Goal: Information Seeking & Learning: Understand process/instructions

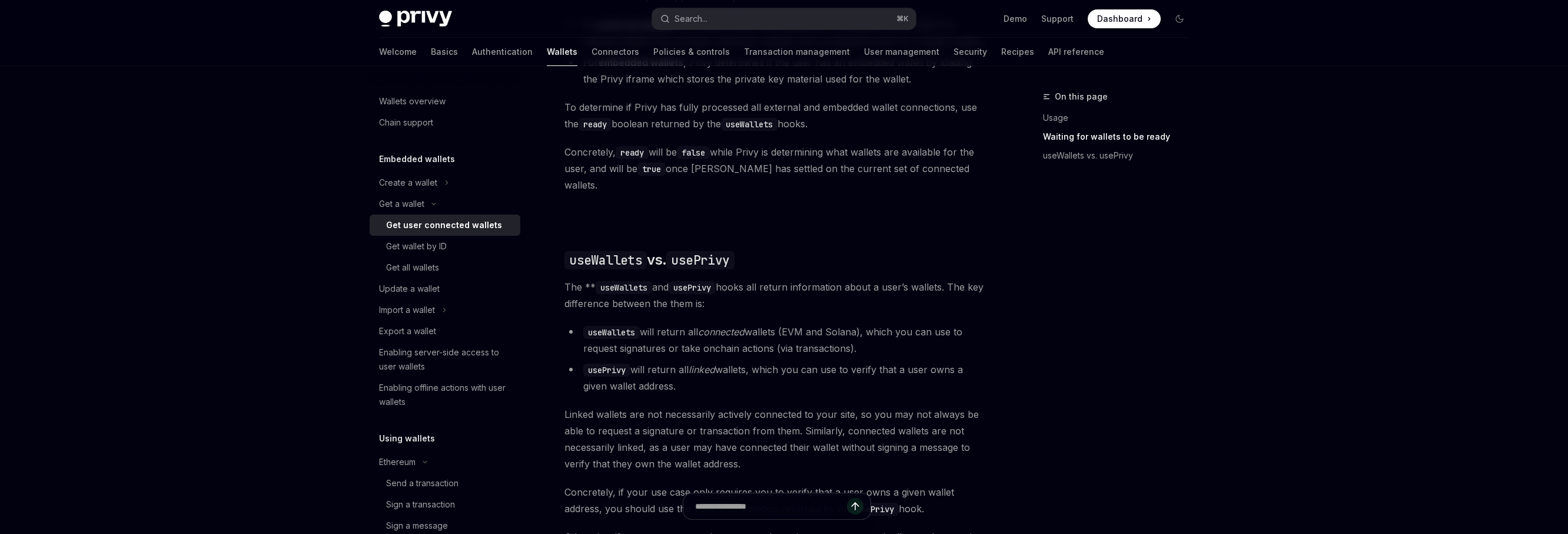
scroll to position [43, 0]
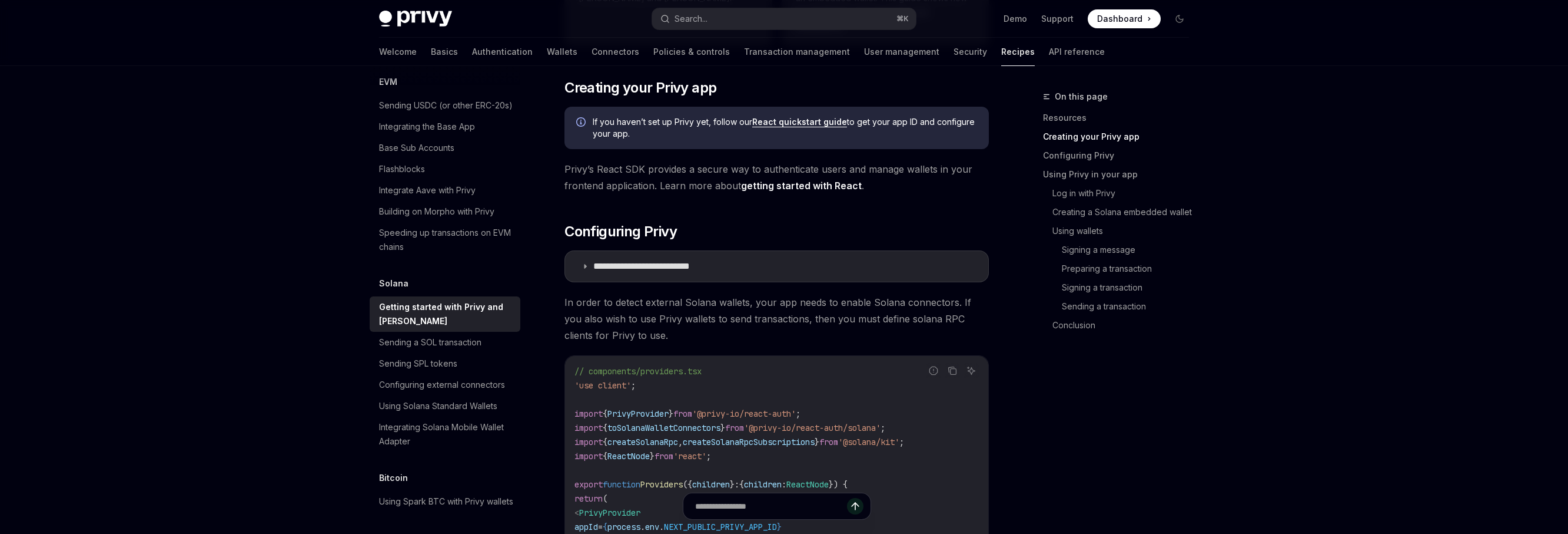
scroll to position [338, 0]
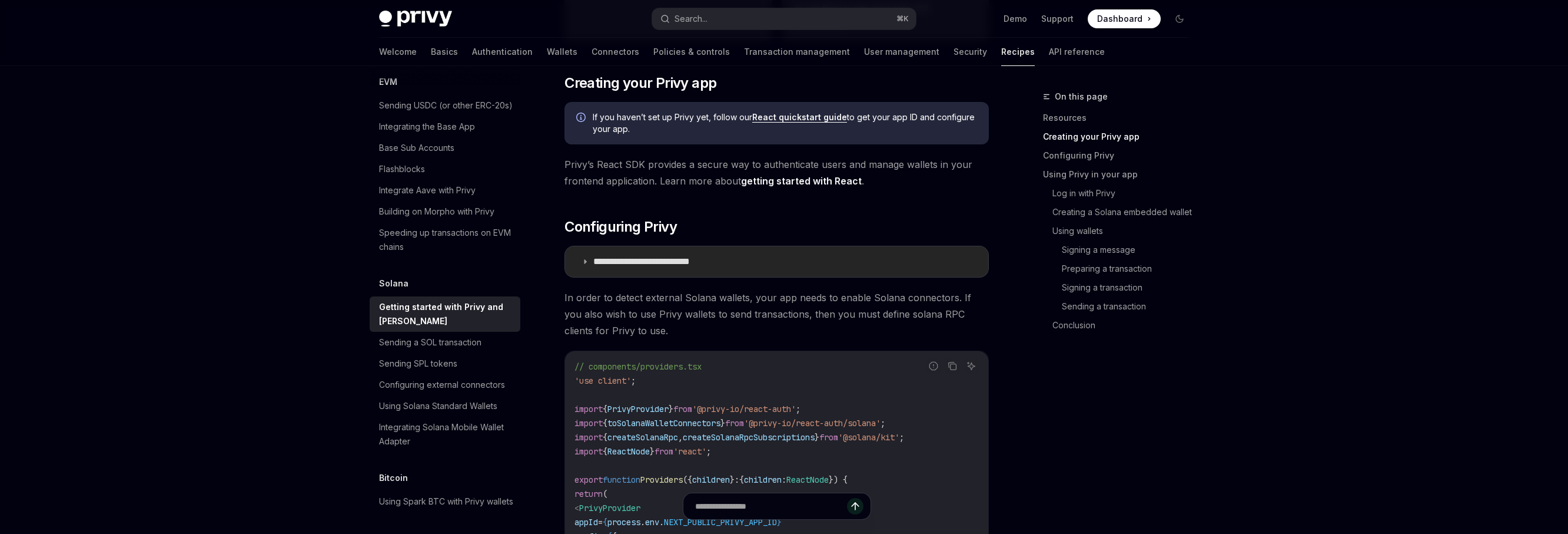
click at [582, 262] on icon at bounding box center [585, 262] width 7 height 7
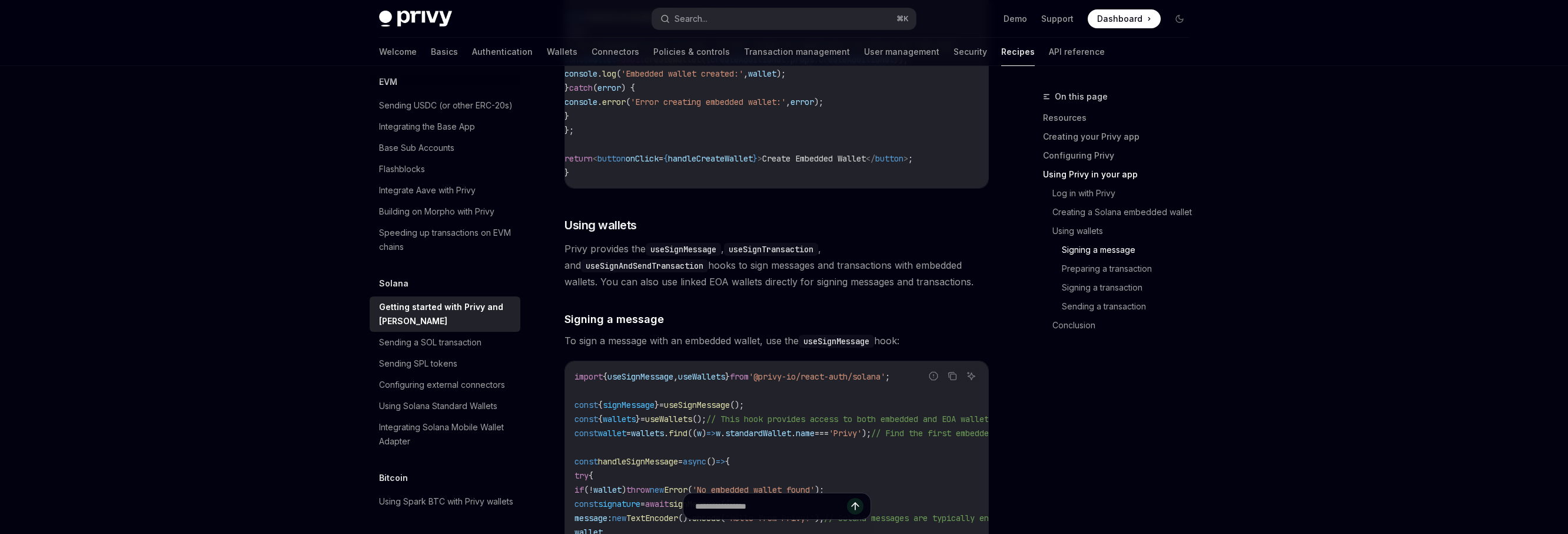
scroll to position [2434, 0]
click at [442, 420] on div "Integrating Solana Mobile Wallet Adapter" at bounding box center [446, 434] width 134 height 29
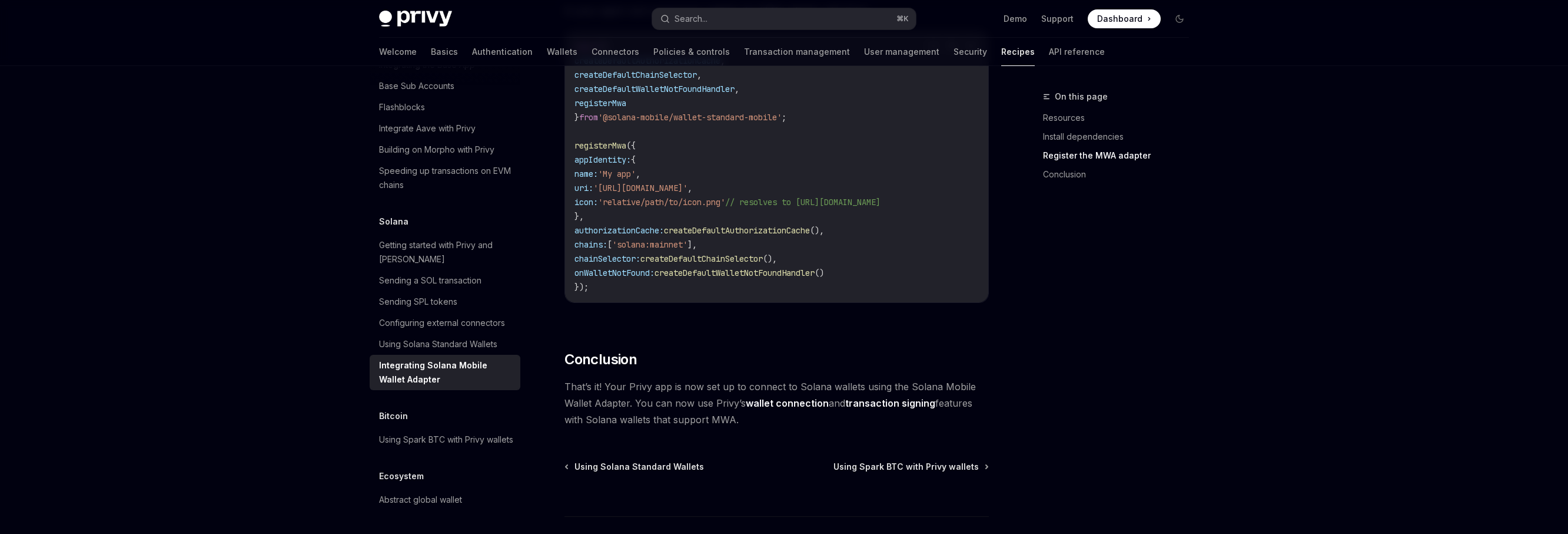
scroll to position [563, 0]
click at [459, 238] on div "Getting started with Privy and [PERSON_NAME]" at bounding box center [446, 252] width 134 height 29
type textarea "*"
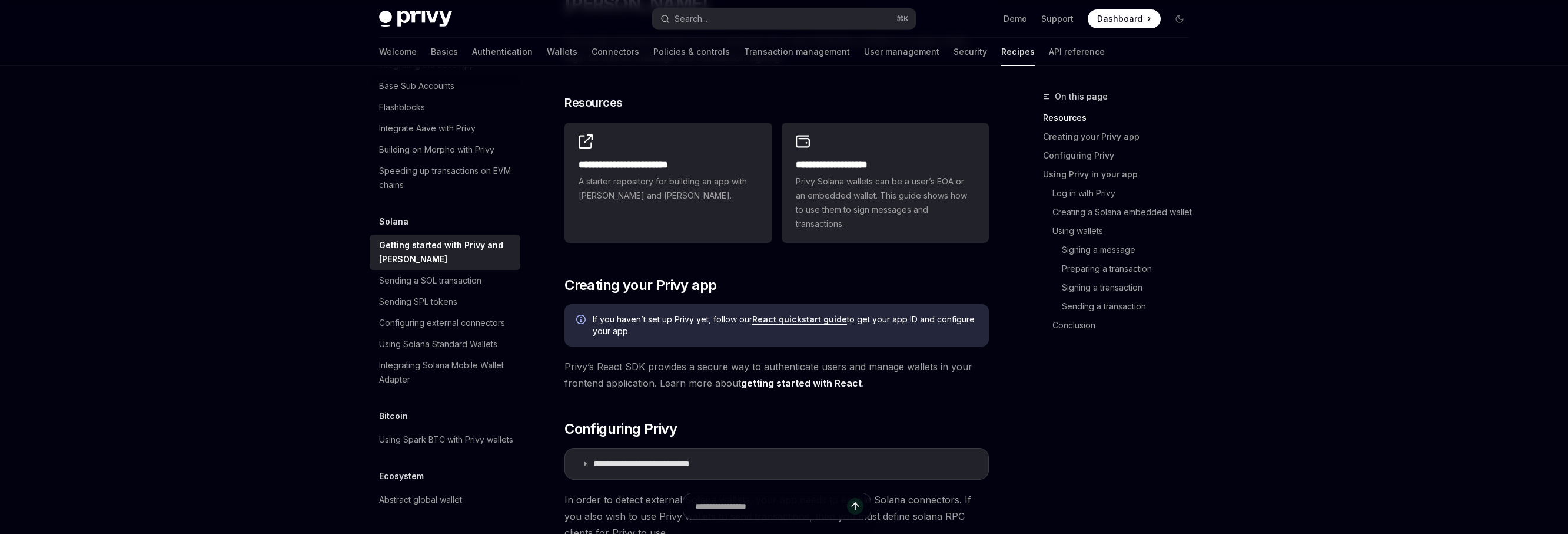
scroll to position [240, 0]
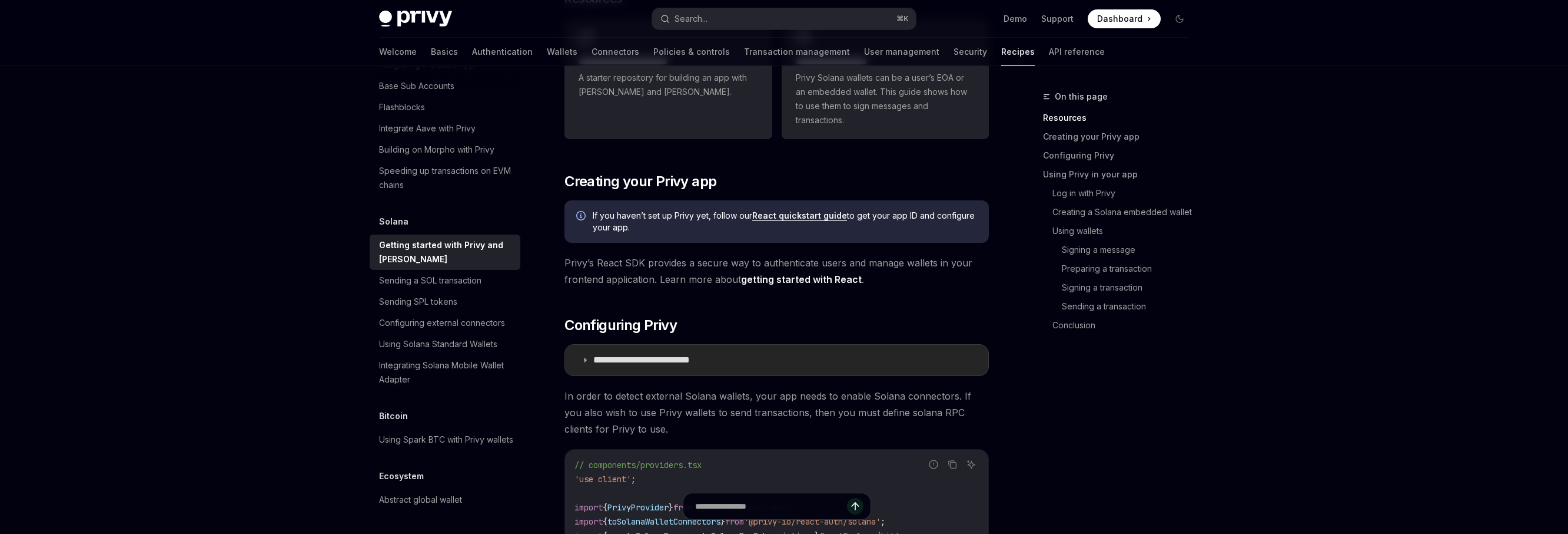
click at [652, 359] on p "**********" at bounding box center [660, 359] width 134 height 12
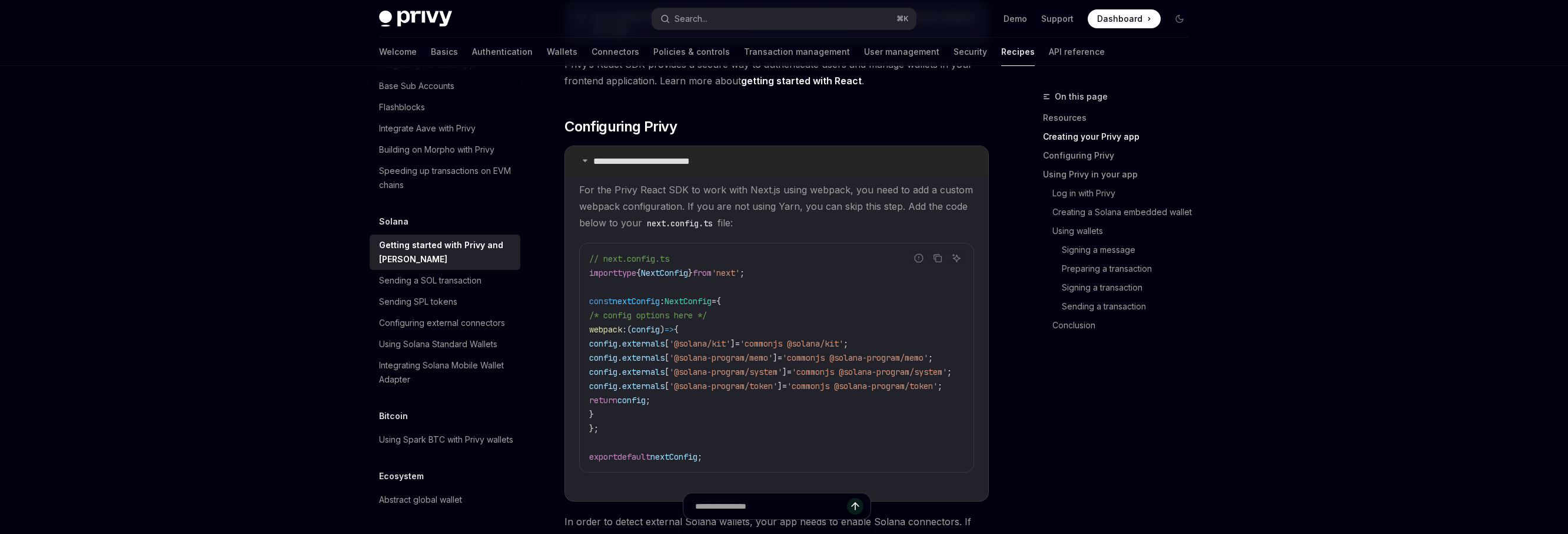
scroll to position [464, 0]
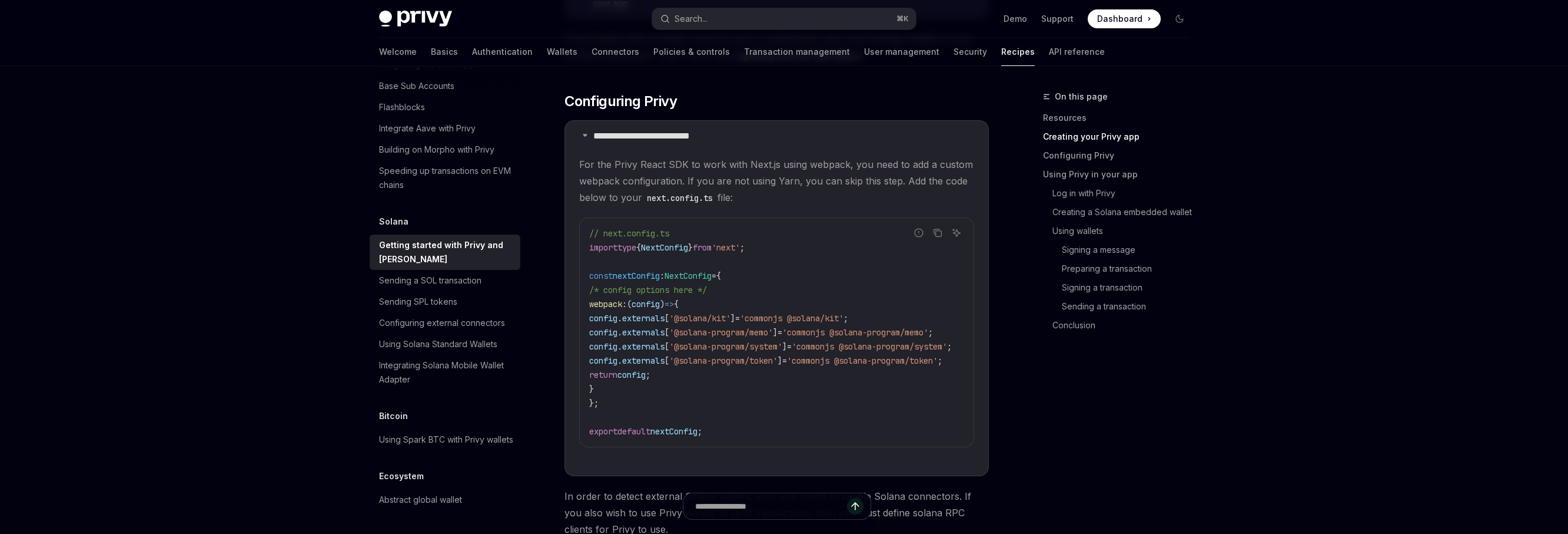
click at [703, 366] on code "// next.config.ts import type { NextConfig } from 'next' ; const nextConfig : N…" at bounding box center [784, 331] width 391 height 212
drag, startPoint x: 698, startPoint y: 318, endPoint x: 751, endPoint y: 320, distance: 53.0
click at [731, 320] on span "'@solana/kit'" at bounding box center [700, 318] width 62 height 11
copy span "@solana/kit"
drag, startPoint x: 695, startPoint y: 331, endPoint x: 784, endPoint y: 332, distance: 89.0
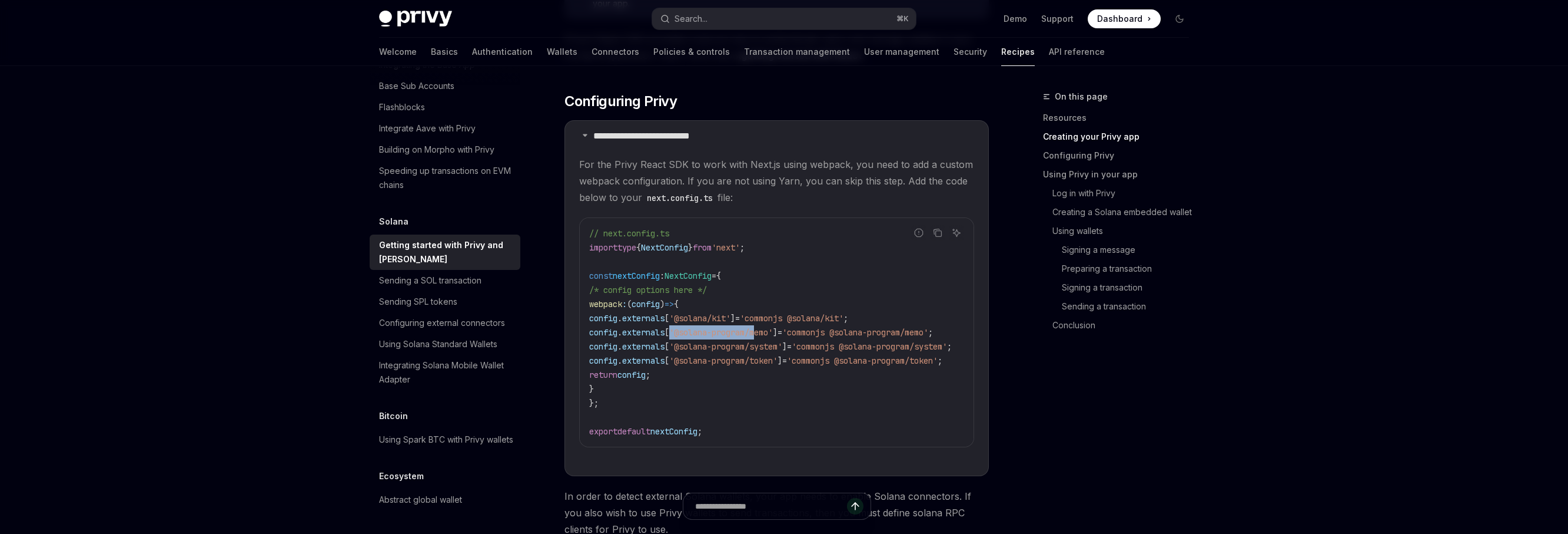
click at [773, 332] on span "'@solana-program/memo'" at bounding box center [721, 332] width 104 height 11
click at [768, 385] on code "// next.config.ts import type { NextConfig } from 'next' ; const nextConfig : N…" at bounding box center [784, 331] width 391 height 212
drag, startPoint x: 700, startPoint y: 331, endPoint x: 797, endPoint y: 335, distance: 97.1
click at [773, 335] on span "'@solana-program/memo'" at bounding box center [721, 332] width 104 height 11
copy span "@solana-program/memo"
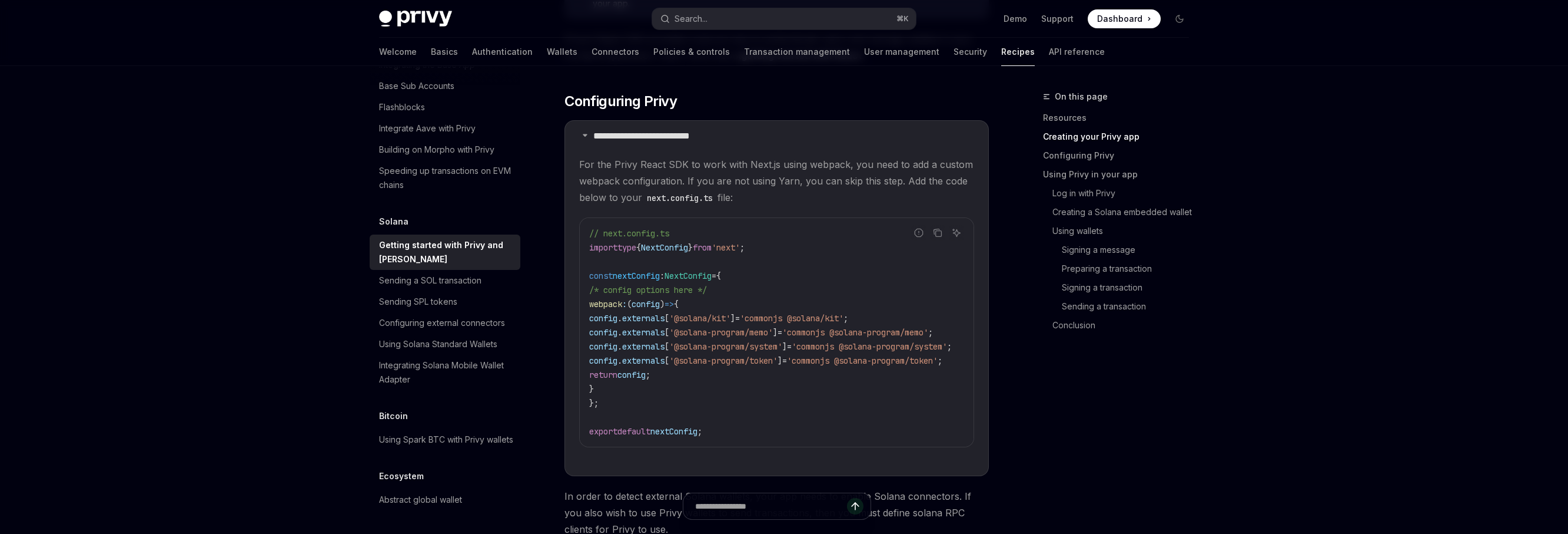
click at [699, 361] on span "'@solana-program/token'" at bounding box center [723, 361] width 108 height 11
drag, startPoint x: 699, startPoint y: 346, endPoint x: 805, endPoint y: 347, distance: 106.0
click at [783, 347] on span "'@solana-program/system'" at bounding box center [726, 346] width 113 height 11
copy span "@solana-program/system"
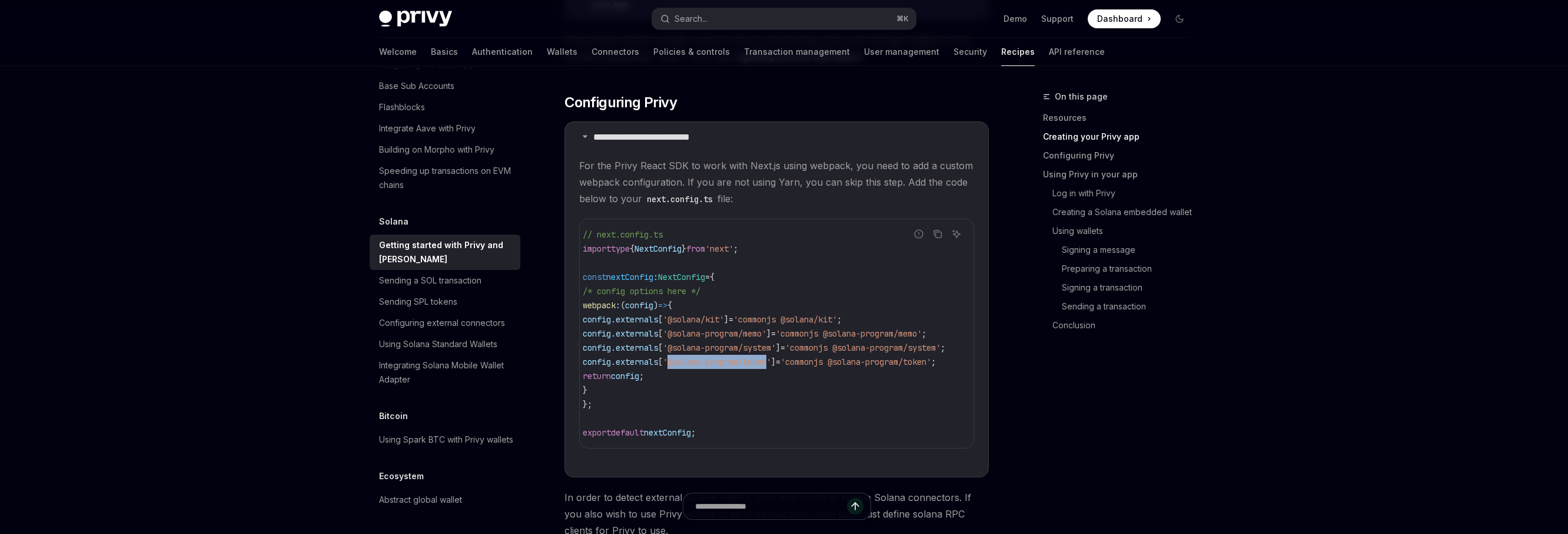
drag, startPoint x: 645, startPoint y: 364, endPoint x: 746, endPoint y: 366, distance: 101.0
click at [746, 366] on span "'@solana-program/token'" at bounding box center [717, 362] width 108 height 11
copy span "@solana-program/token"
